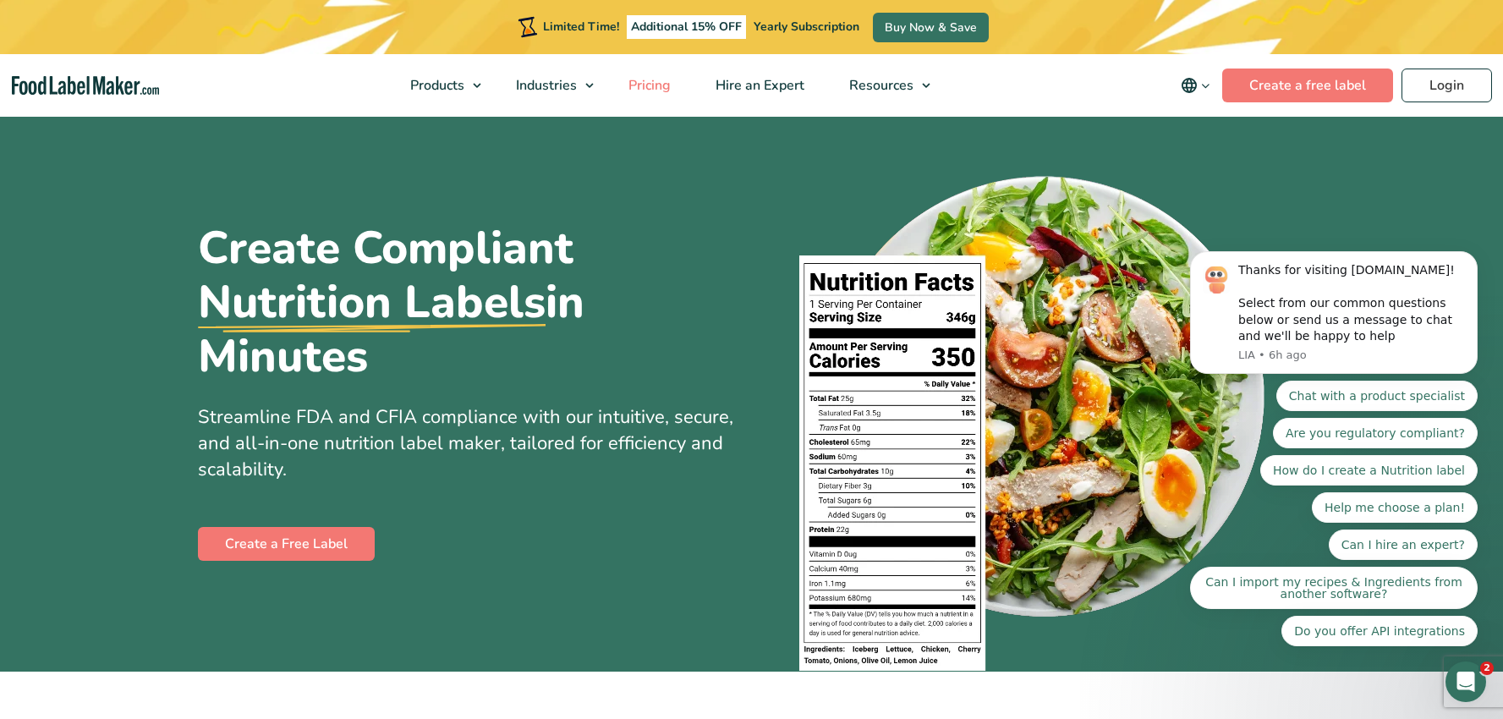
click at [661, 82] on span "Pricing" at bounding box center [647, 85] width 49 height 19
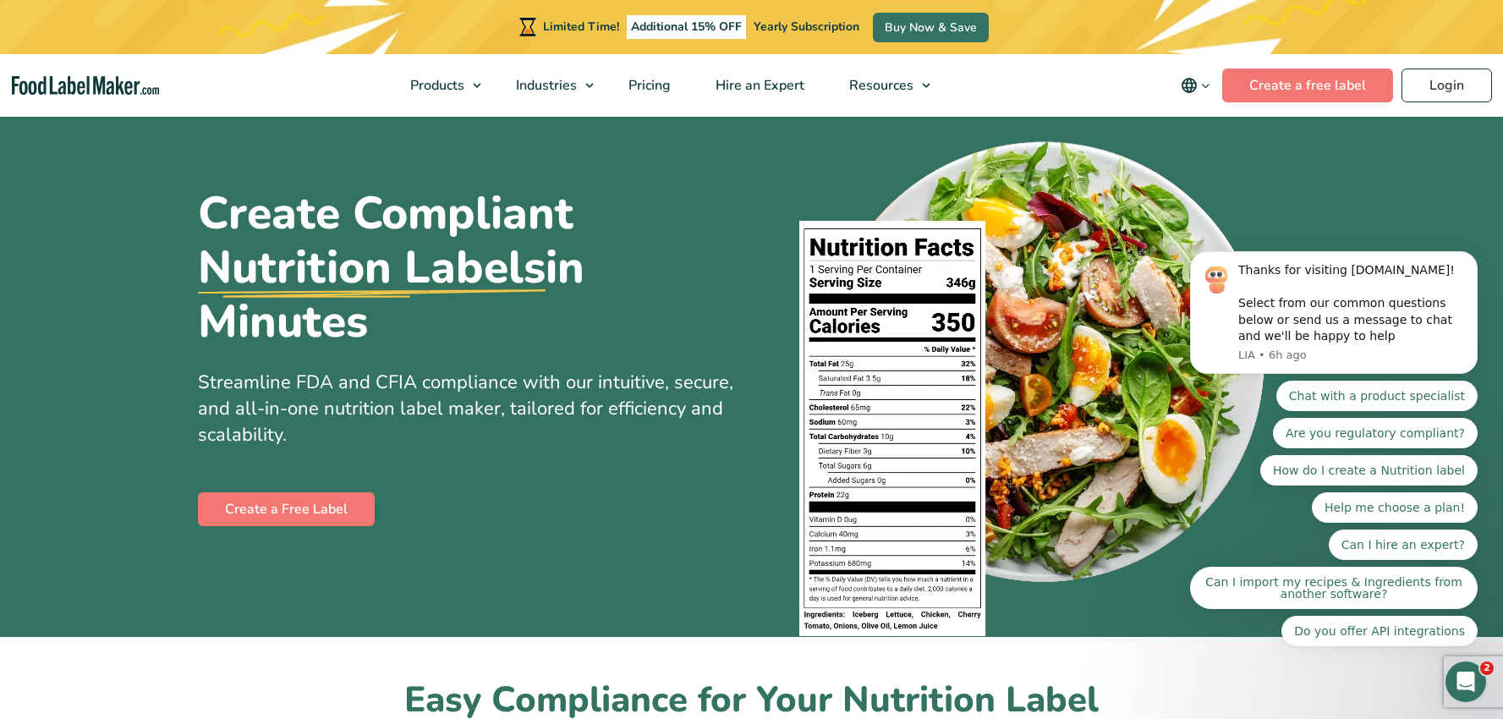
scroll to position [54, 0]
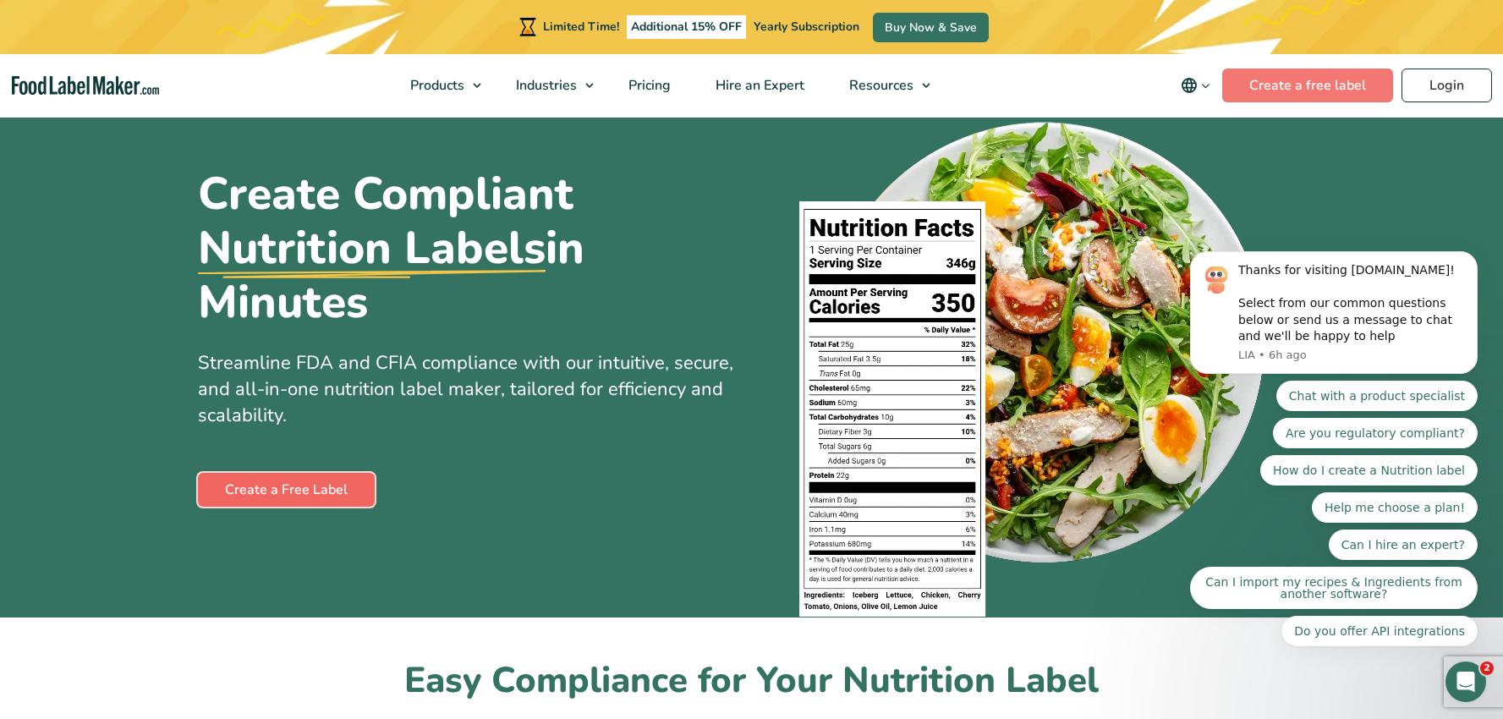
click at [262, 495] on link "Create a Free Label" at bounding box center [286, 490] width 177 height 34
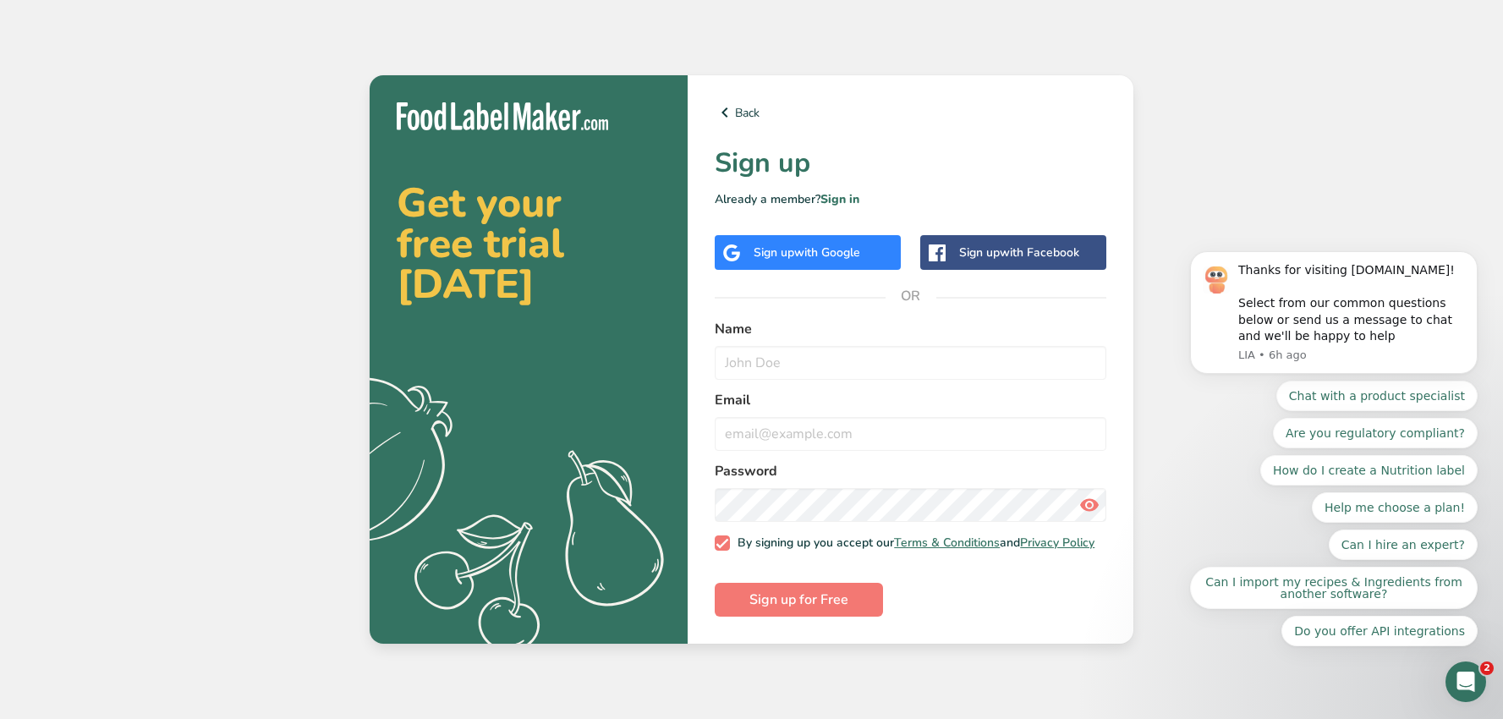
click at [812, 247] on span "with Google" at bounding box center [827, 252] width 66 height 16
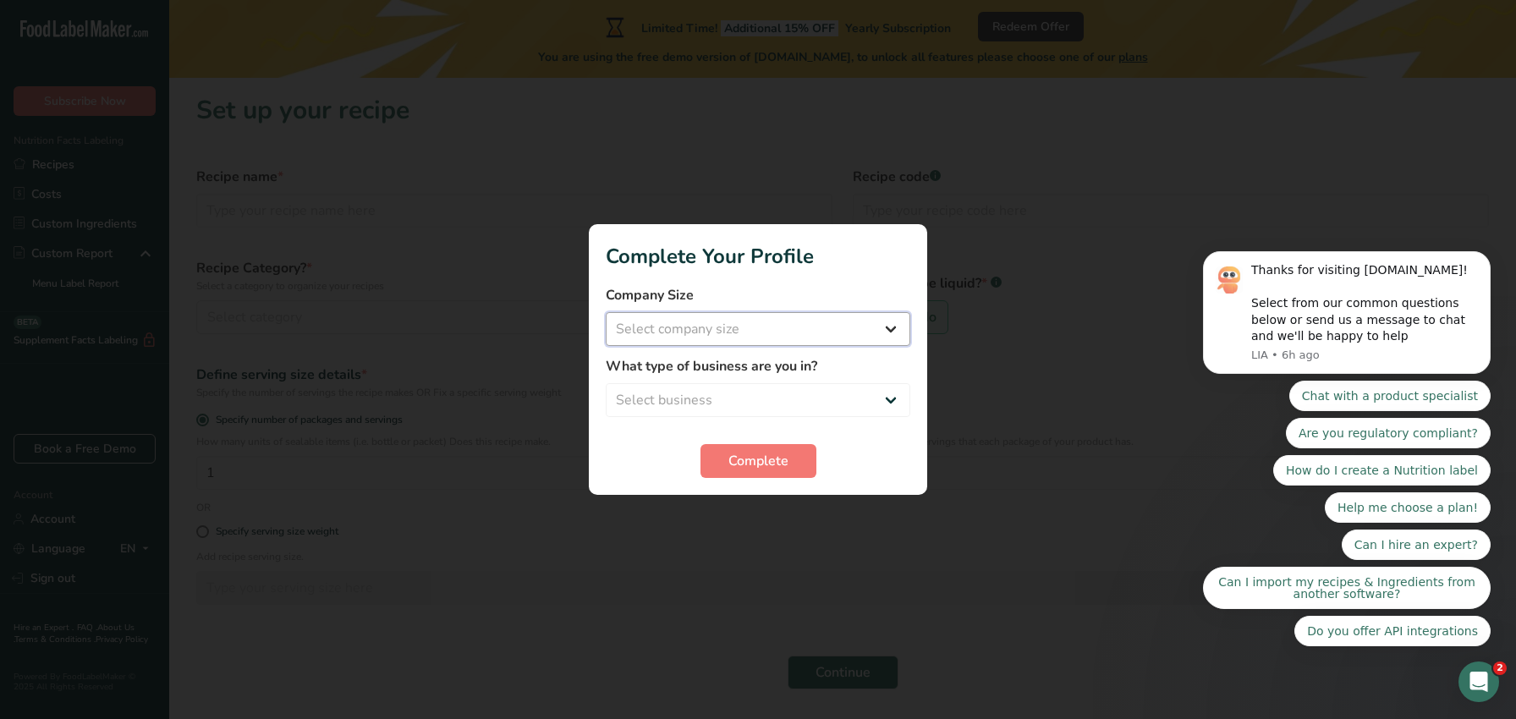
click at [882, 325] on select "Select company size Fewer than 10 Employees 10 to 50 Employees 51 to 500 Employ…" at bounding box center [758, 329] width 305 height 34
select select "1"
click at [874, 401] on select "Select business Packaged Food Manufacturer Restaurant & Cafe Bakery Meal Plans …" at bounding box center [758, 400] width 305 height 34
select select "1"
click at [771, 458] on span "Complete" at bounding box center [758, 461] width 60 height 20
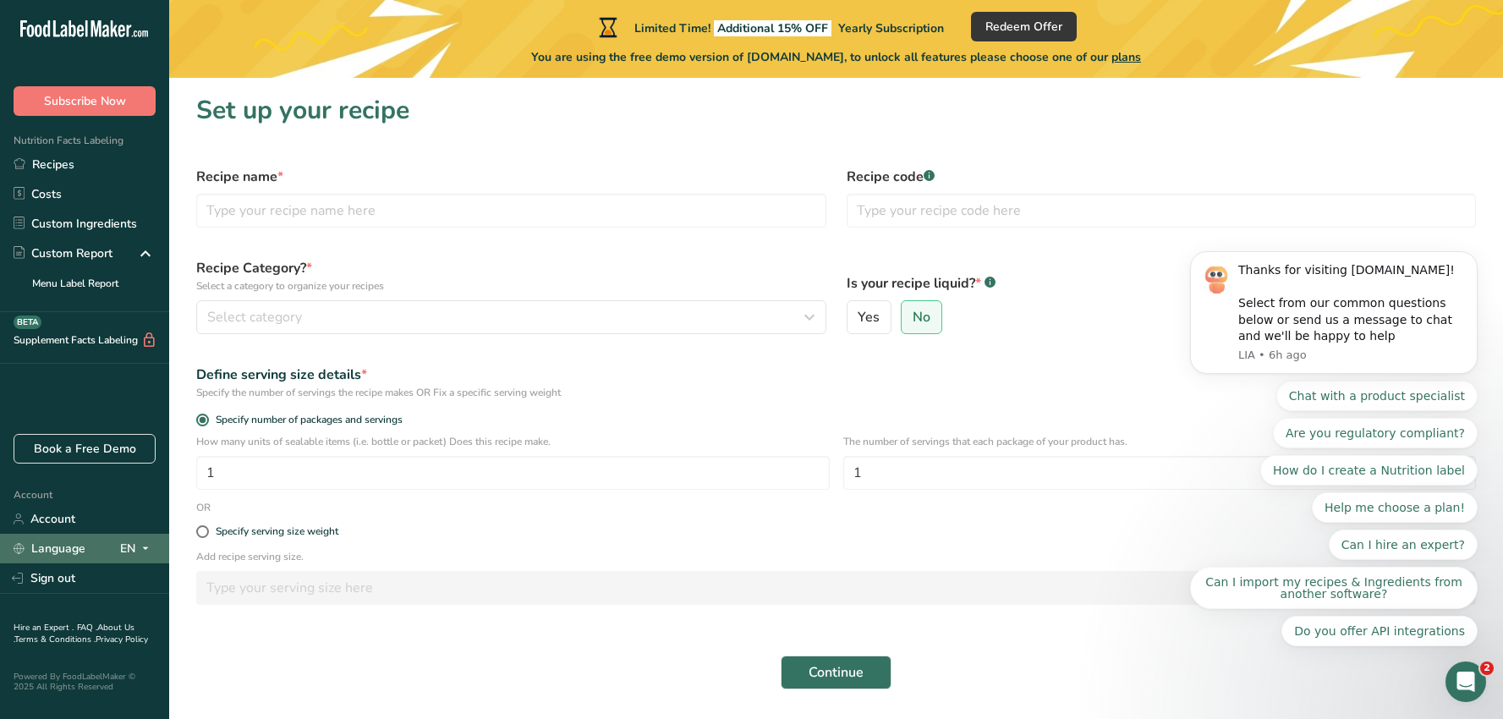
click at [139, 547] on icon at bounding box center [146, 548] width 14 height 21
click at [432, 490] on div "How many units of sealable items (i.e. bottle or packet) Does this recipe make.…" at bounding box center [836, 467] width 1300 height 66
